Goal: Information Seeking & Learning: Learn about a topic

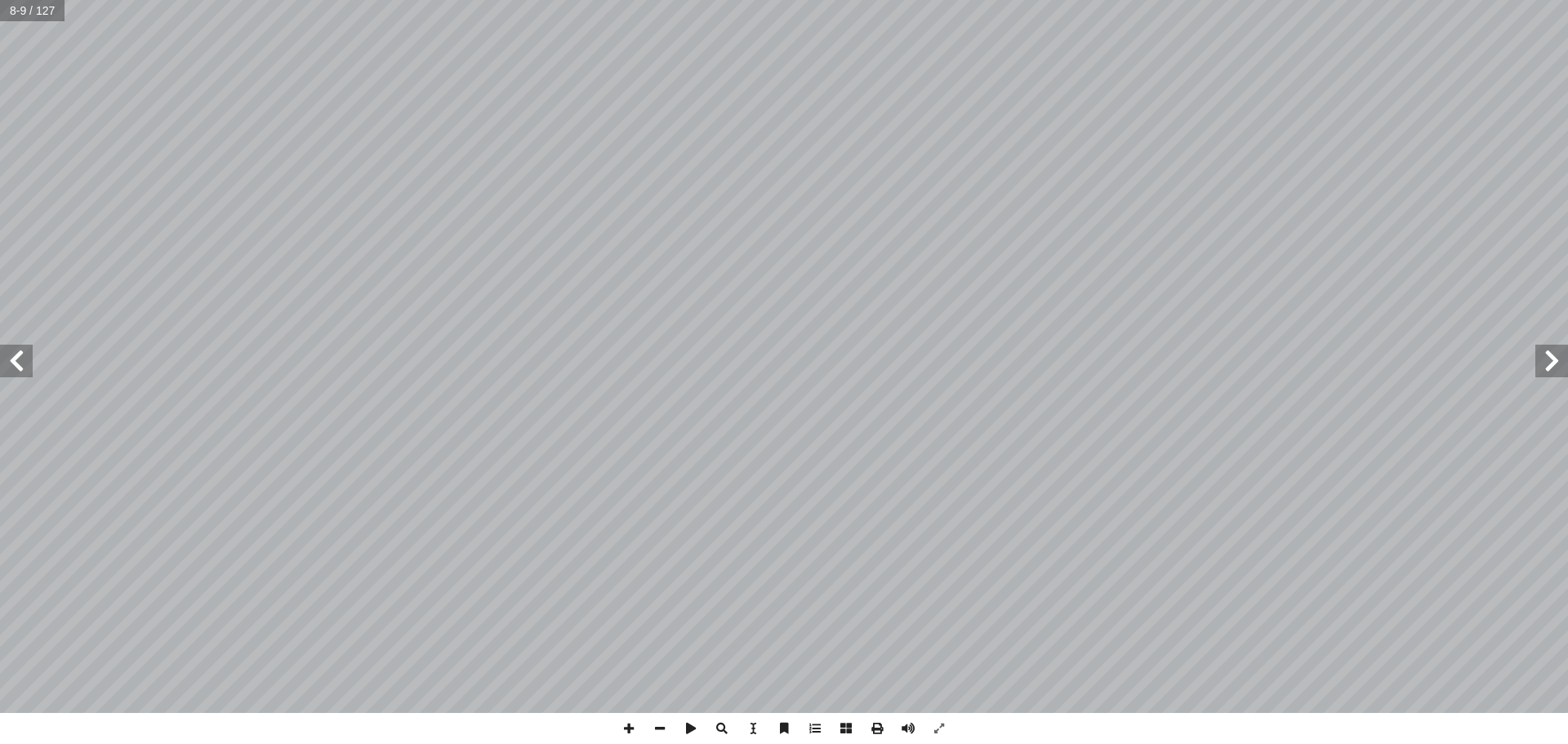
click at [644, 92] on html "الصفحة الرئيسية الصف الأول الصف الثاني الصف الثالث الصف الرابع الصف الخامس الصف…" at bounding box center [784, 46] width 1568 height 92
